Goal: Obtain resource: Download file/media

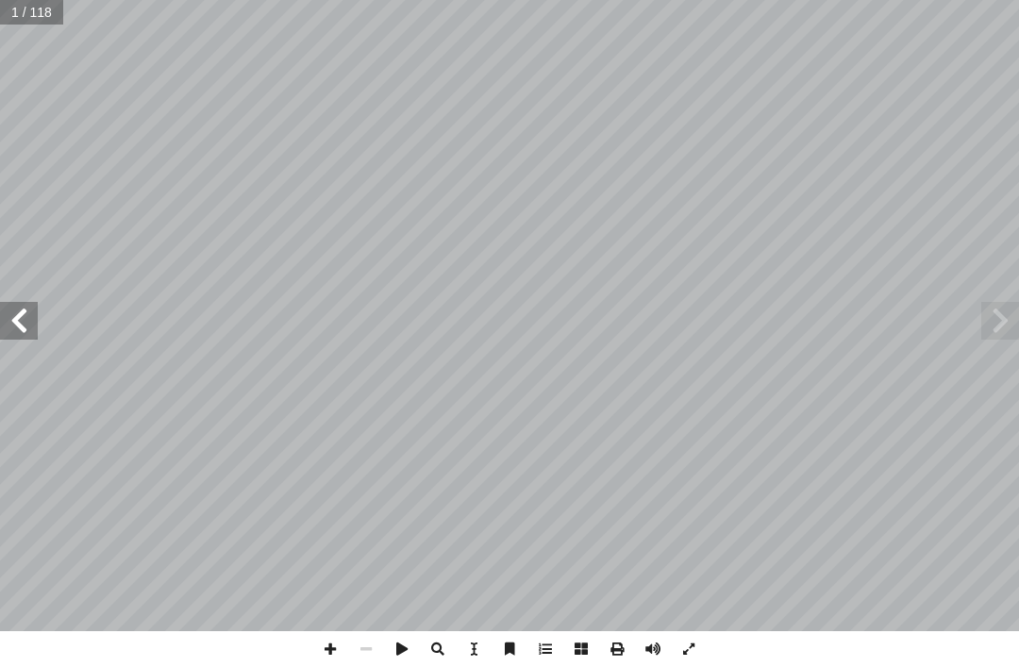
click at [5, 337] on span at bounding box center [19, 321] width 38 height 38
click at [23, 329] on span at bounding box center [19, 321] width 38 height 38
click at [25, 318] on span at bounding box center [19, 321] width 38 height 38
click at [31, 302] on span at bounding box center [19, 321] width 38 height 38
click at [36, 308] on span at bounding box center [19, 321] width 38 height 38
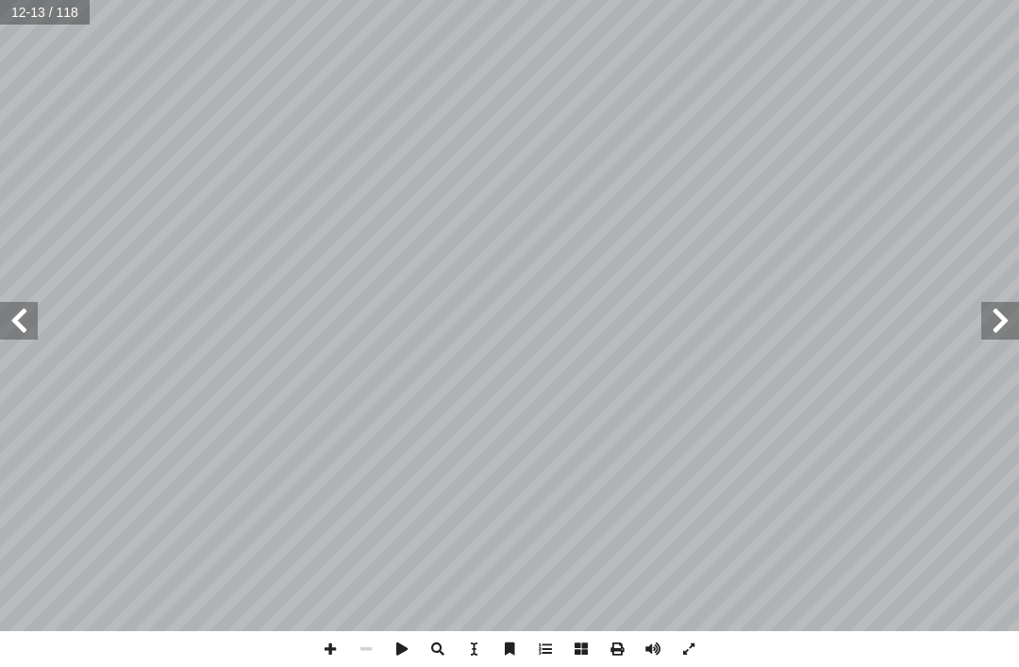
click at [33, 311] on span at bounding box center [19, 321] width 38 height 38
click at [16, 311] on span at bounding box center [19, 321] width 38 height 38
click at [987, 325] on span at bounding box center [1001, 321] width 38 height 38
click at [988, 318] on span at bounding box center [1001, 321] width 38 height 38
click at [988, 323] on span at bounding box center [1001, 321] width 38 height 38
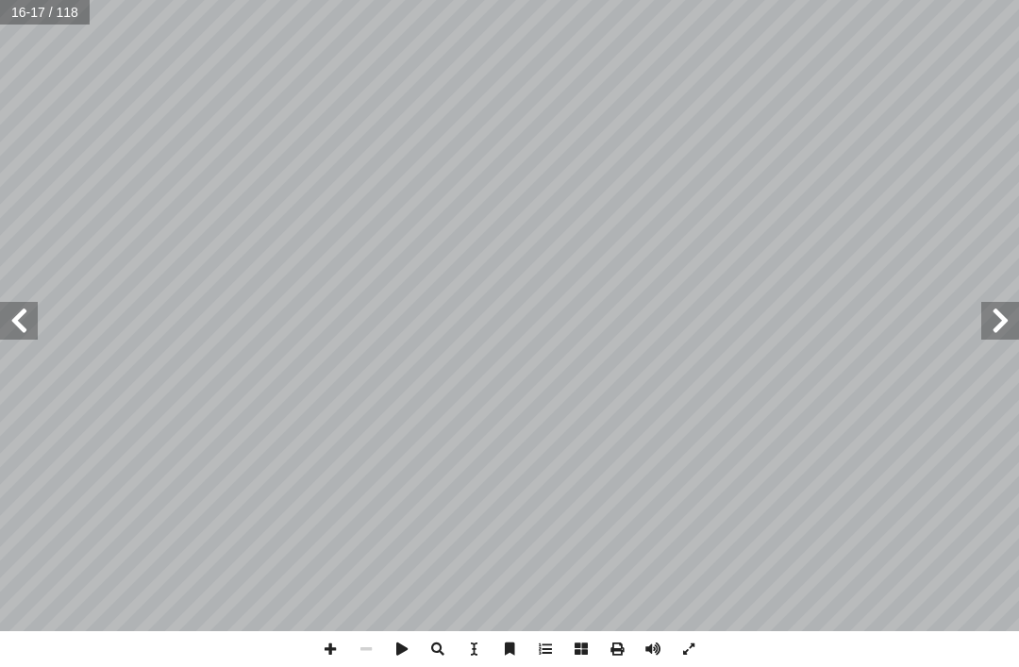
click at [989, 324] on span at bounding box center [1001, 321] width 38 height 38
click at [23, 322] on span at bounding box center [19, 321] width 38 height 38
click at [29, 320] on span at bounding box center [19, 321] width 38 height 38
click at [28, 331] on span at bounding box center [19, 321] width 38 height 38
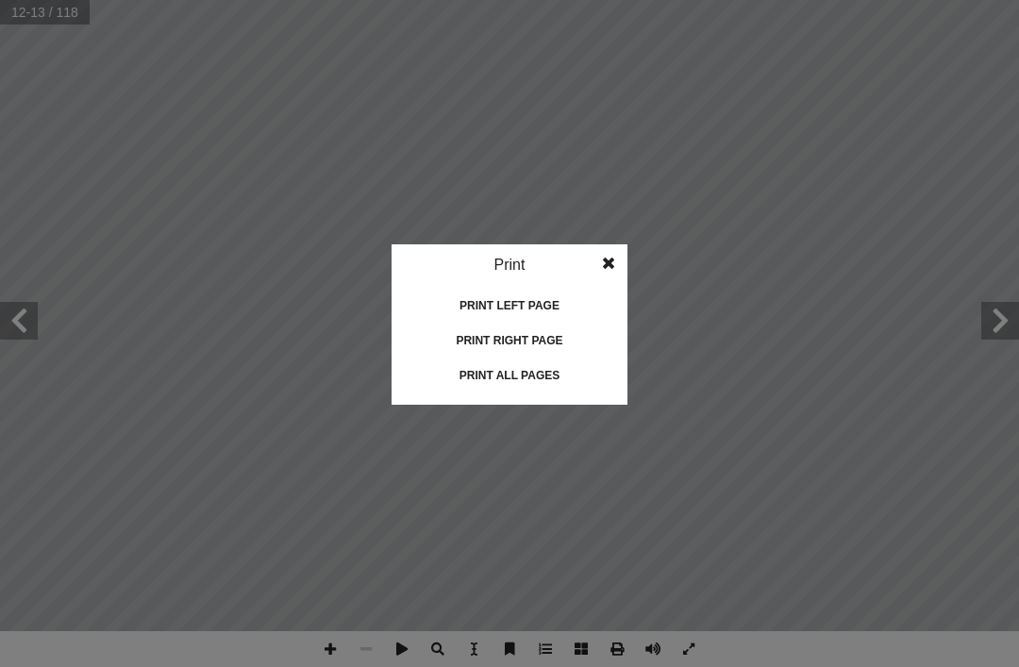
click at [510, 381] on div "Print all pages" at bounding box center [509, 376] width 189 height 30
